Goal: Transaction & Acquisition: Purchase product/service

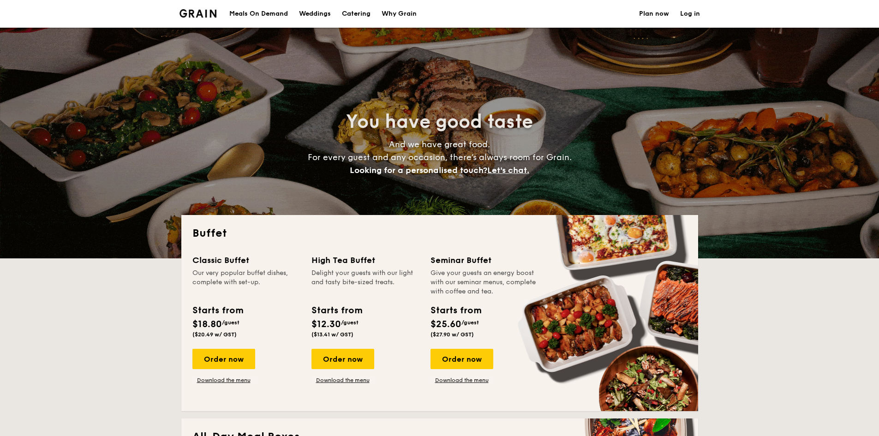
select select
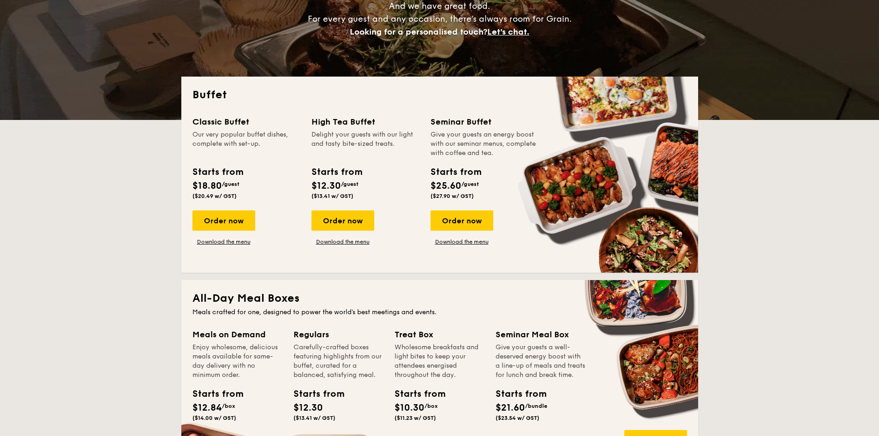
scroll to position [185, 0]
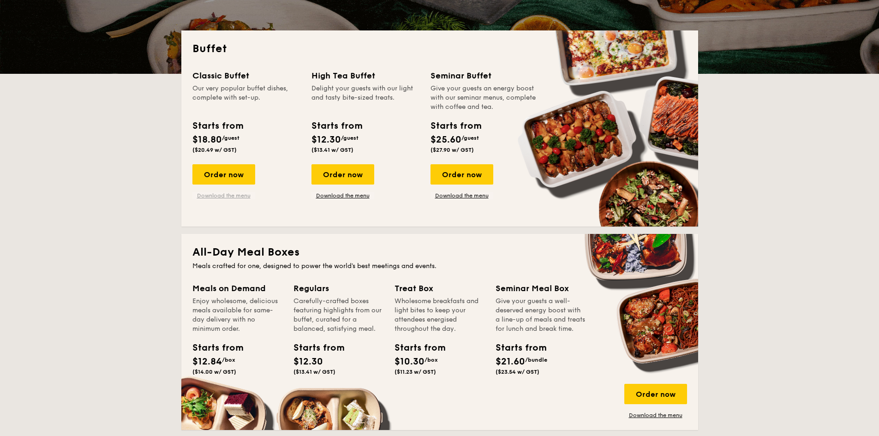
click at [235, 196] on link "Download the menu" at bounding box center [223, 195] width 63 height 7
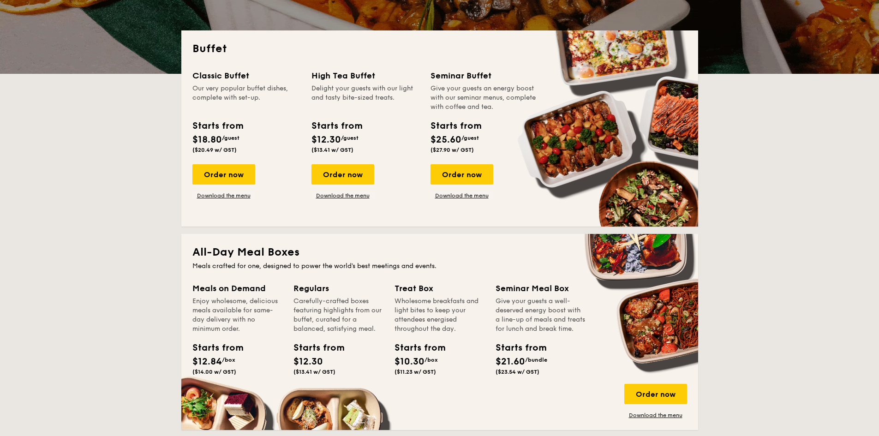
scroll to position [0, 0]
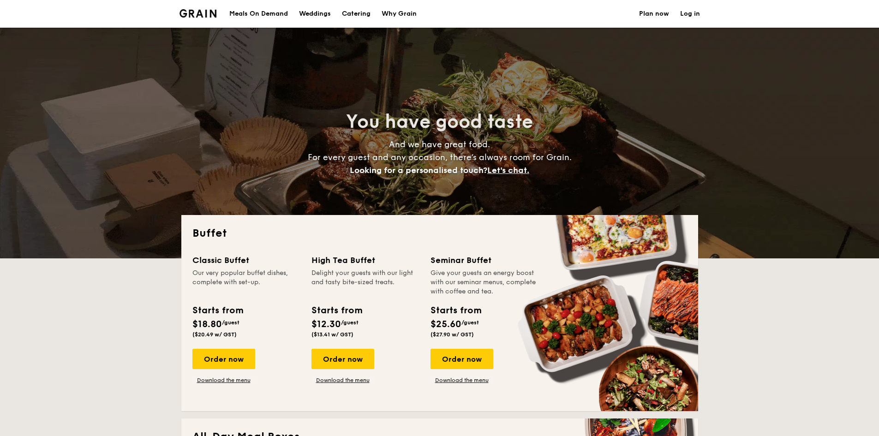
click at [197, 13] on img at bounding box center [198, 13] width 37 height 8
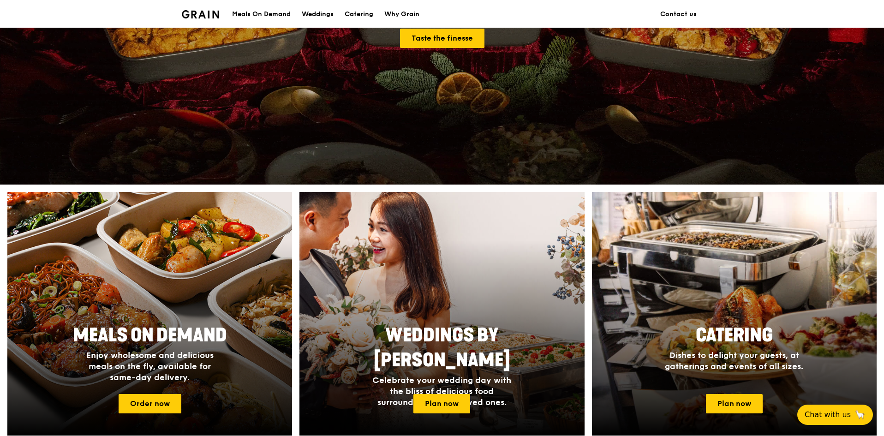
scroll to position [277, 0]
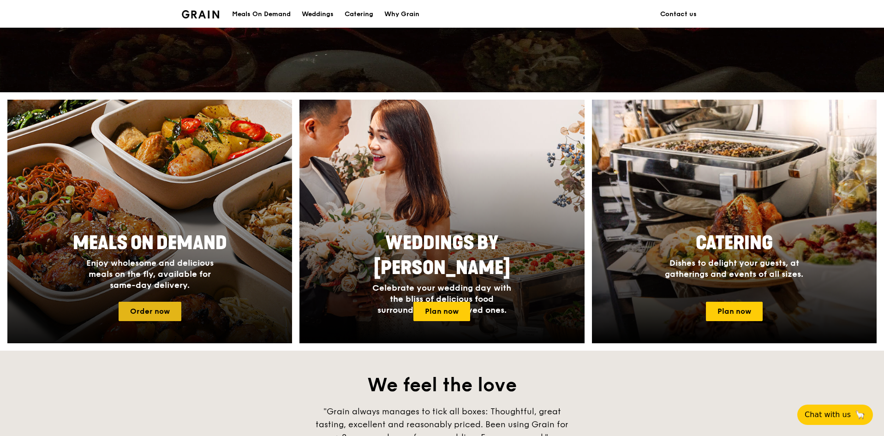
click at [153, 306] on link "Order now" at bounding box center [150, 311] width 63 height 19
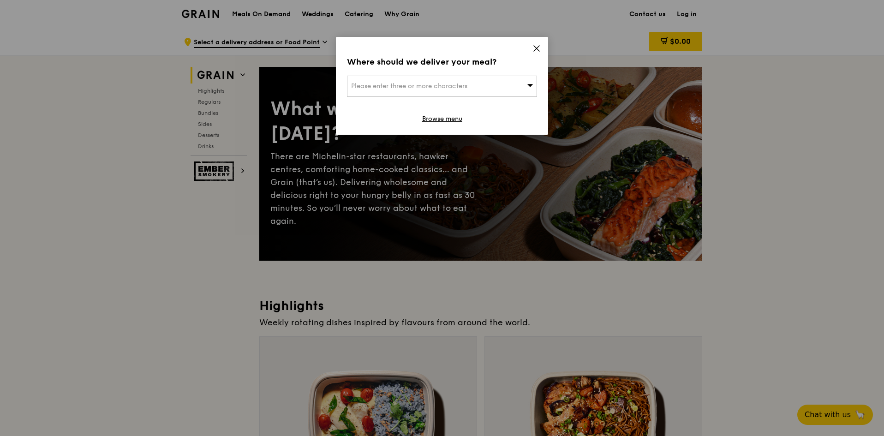
click at [542, 48] on div "Where should we deliver your meal? Please enter three or more characters Browse…" at bounding box center [442, 86] width 212 height 98
click at [537, 48] on icon at bounding box center [537, 49] width 6 height 6
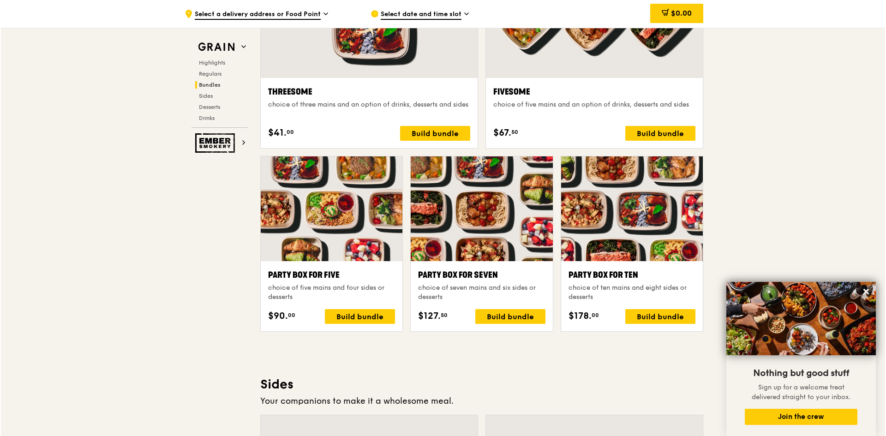
scroll to position [1754, 0]
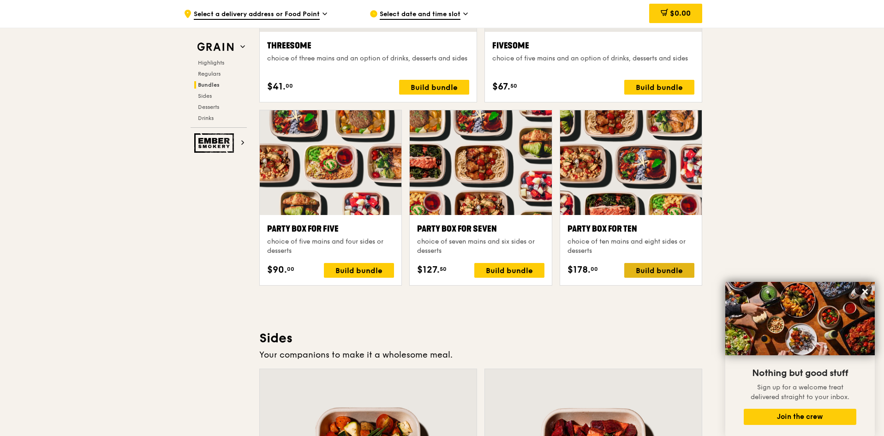
click at [659, 275] on div "Build bundle" at bounding box center [659, 270] width 70 height 15
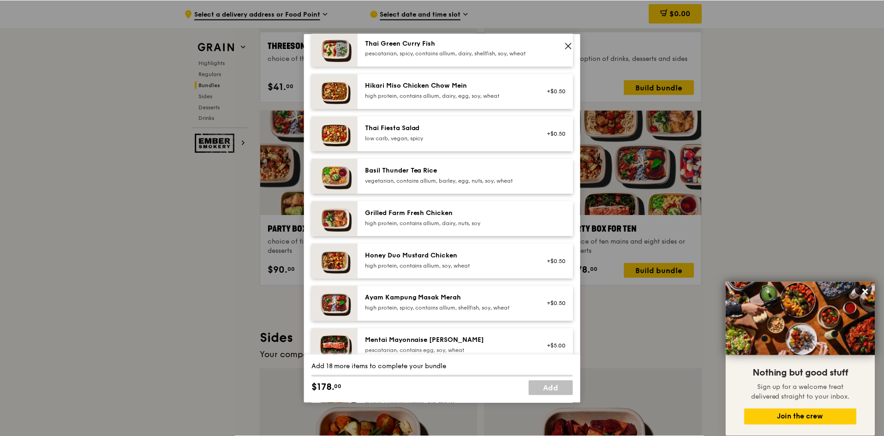
scroll to position [185, 0]
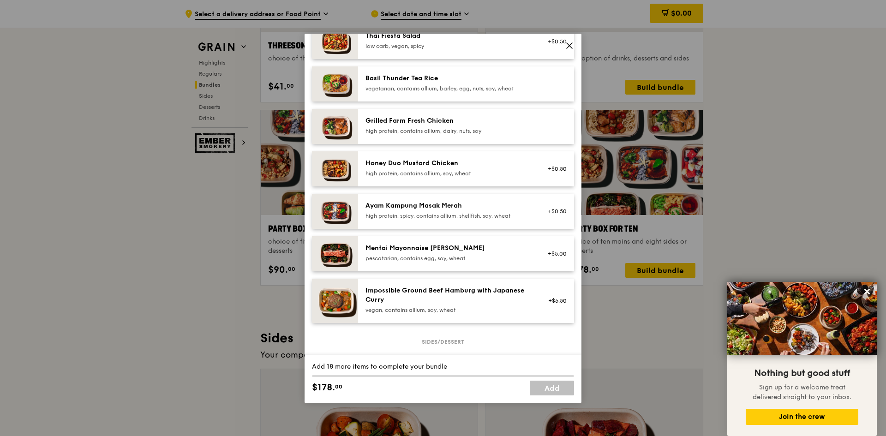
click at [570, 45] on icon at bounding box center [570, 46] width 6 height 6
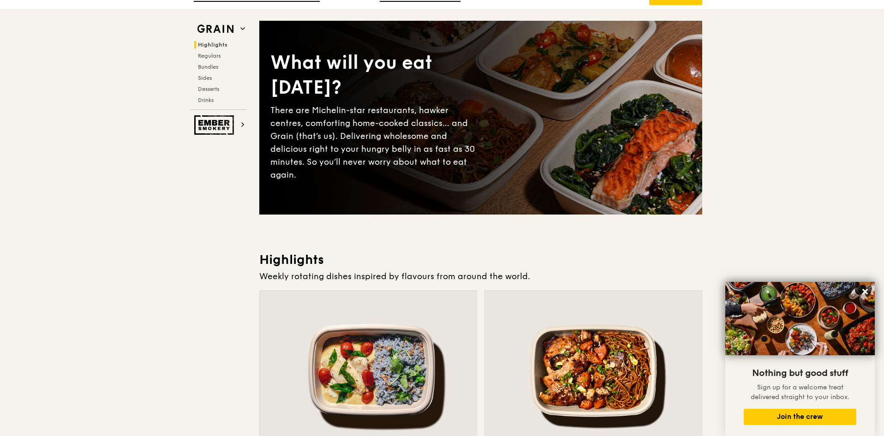
scroll to position [0, 0]
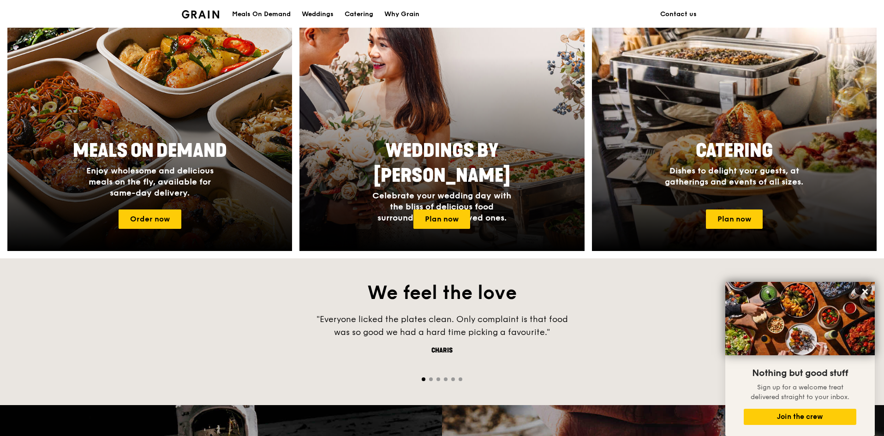
scroll to position [508, 0]
